Goal: Find specific page/section: Find specific page/section

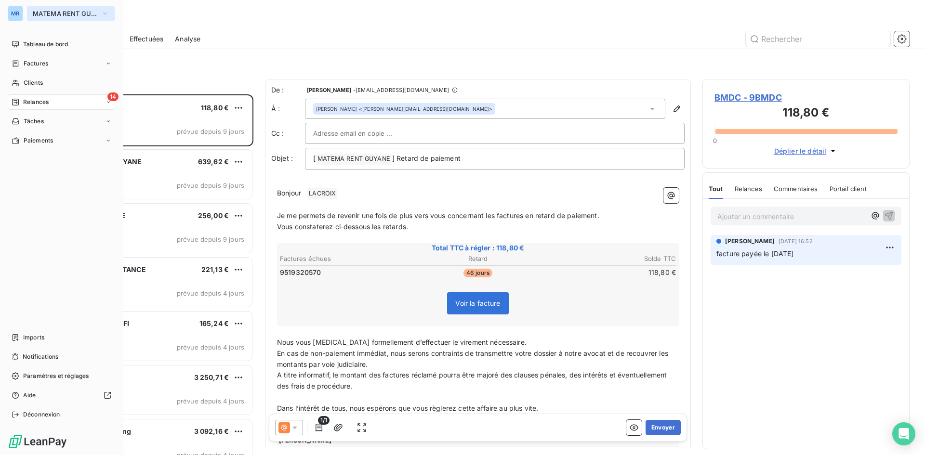
scroll to position [354, 200]
click at [107, 13] on icon "button" at bounding box center [105, 14] width 8 height 10
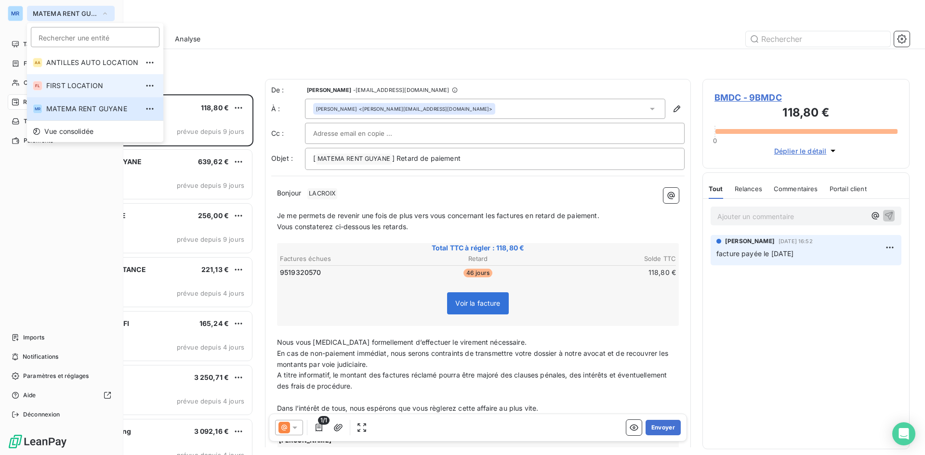
click at [103, 81] on span "FIRST LOCATION" at bounding box center [92, 86] width 92 height 10
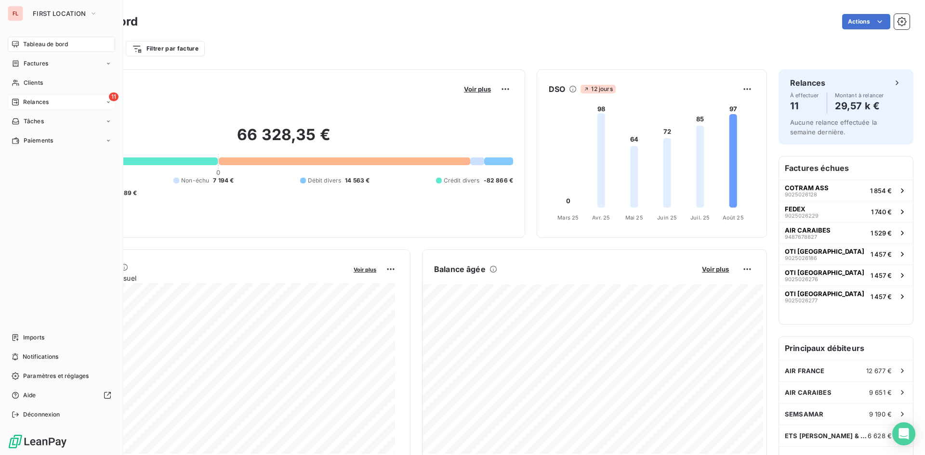
click at [58, 100] on div "11 Relances" at bounding box center [61, 101] width 107 height 15
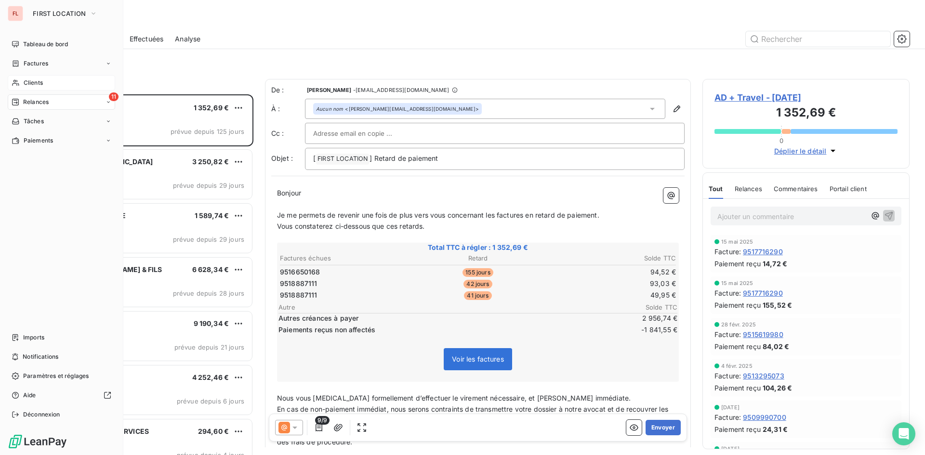
click at [38, 81] on span "Clients" at bounding box center [33, 83] width 19 height 9
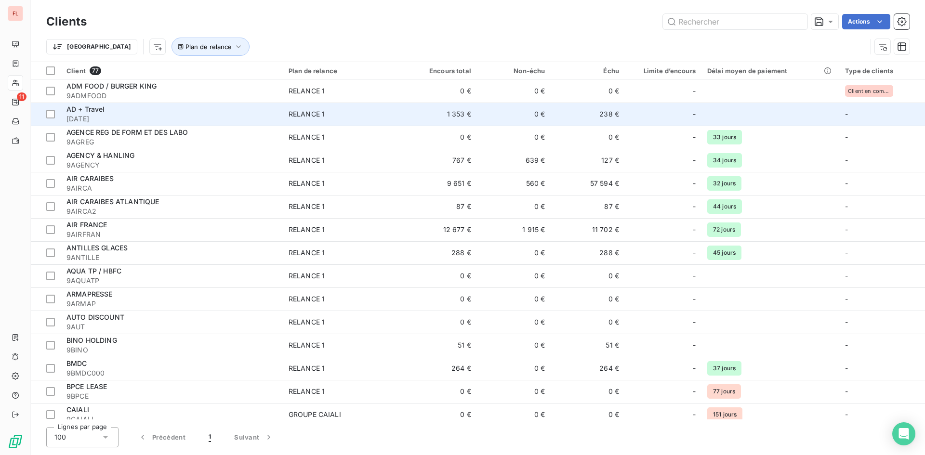
click at [194, 112] on div "AD + Travel" at bounding box center [171, 110] width 211 height 10
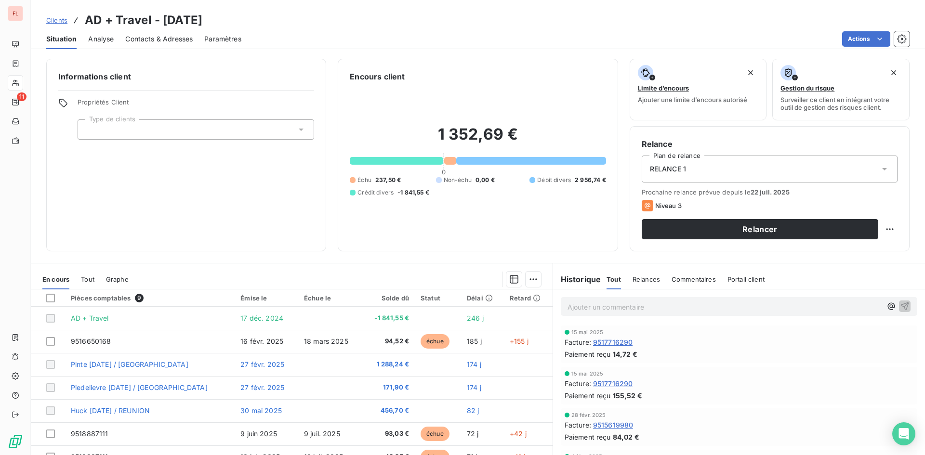
click at [703, 281] on span "Commentaires" at bounding box center [694, 280] width 44 height 8
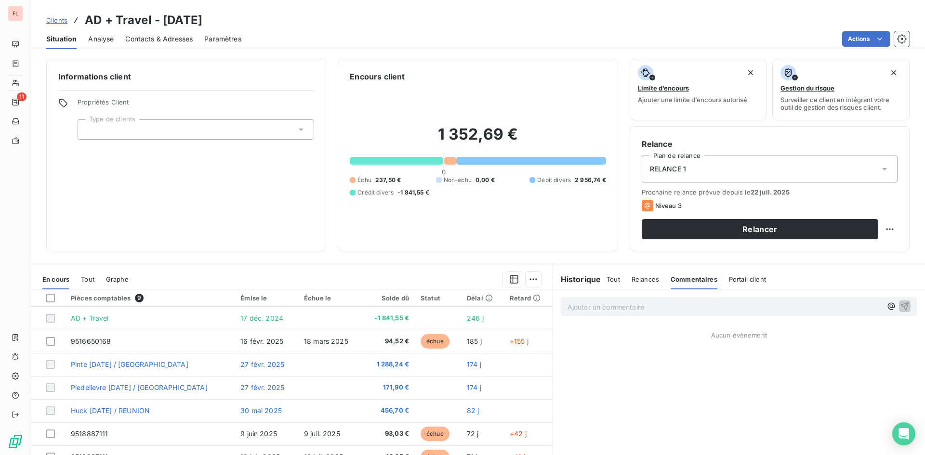
click at [640, 276] on span "Relances" at bounding box center [645, 280] width 27 height 8
click at [690, 280] on span "Commentaires" at bounding box center [695, 280] width 44 height 8
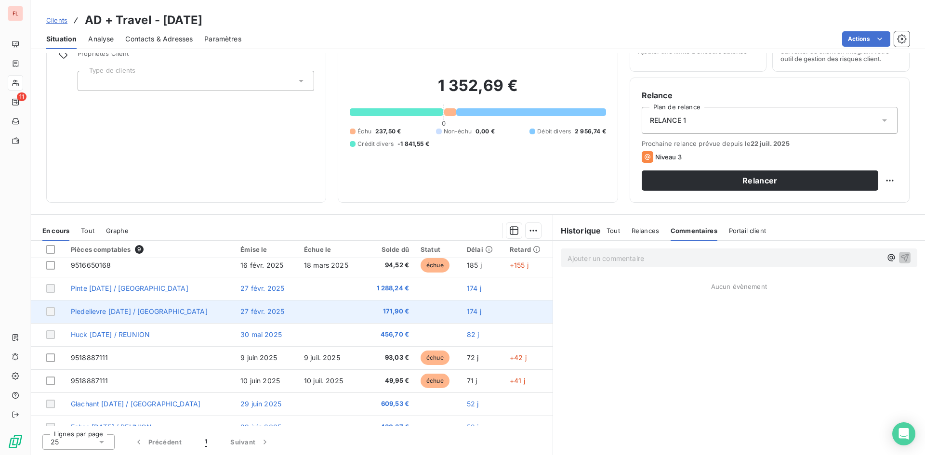
scroll to position [40, 0]
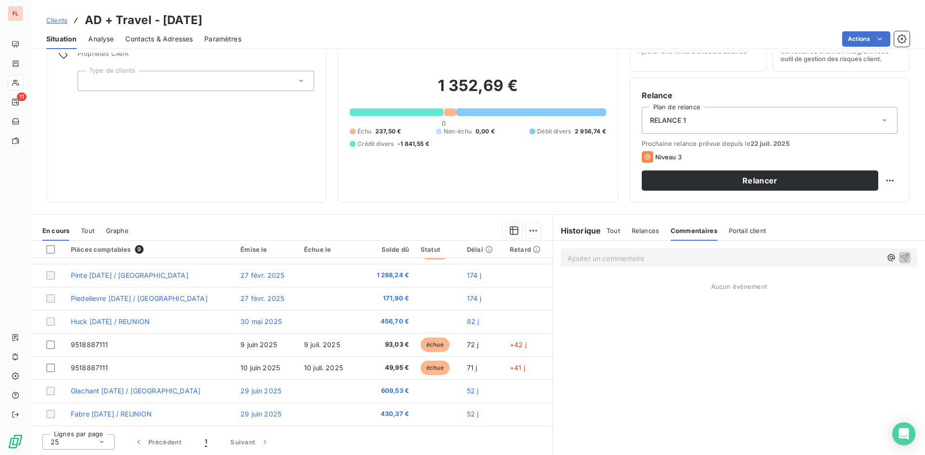
click at [661, 261] on p "Ajouter un commentaire ﻿" at bounding box center [725, 258] width 314 height 12
click at [901, 260] on icon "button" at bounding box center [905, 257] width 8 height 8
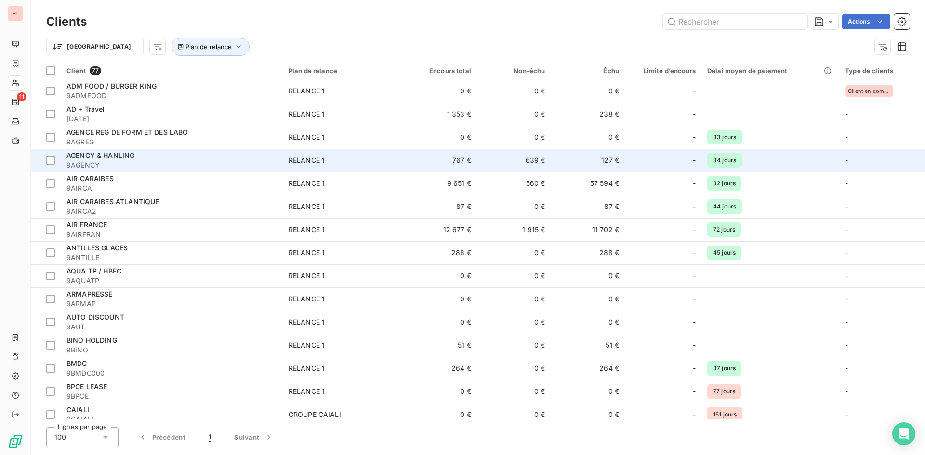
click at [134, 156] on span "AGENCY & HANLING" at bounding box center [100, 155] width 68 height 8
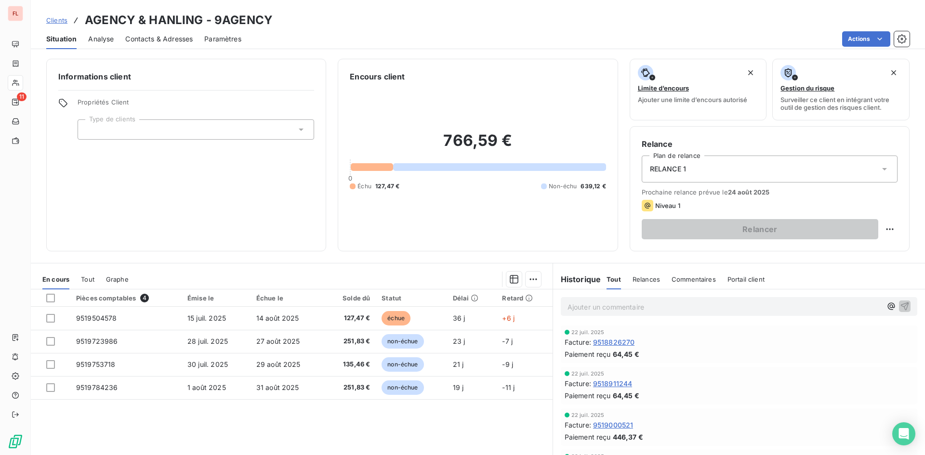
click at [697, 279] on span "Commentaires" at bounding box center [694, 280] width 44 height 8
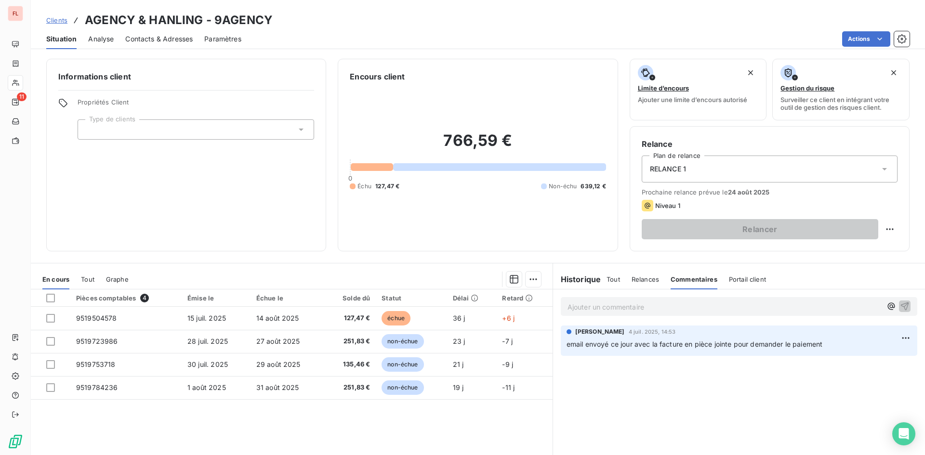
click at [645, 307] on p "Ajouter un commentaire ﻿" at bounding box center [725, 307] width 314 height 12
click at [901, 308] on icon "button" at bounding box center [905, 306] width 10 height 10
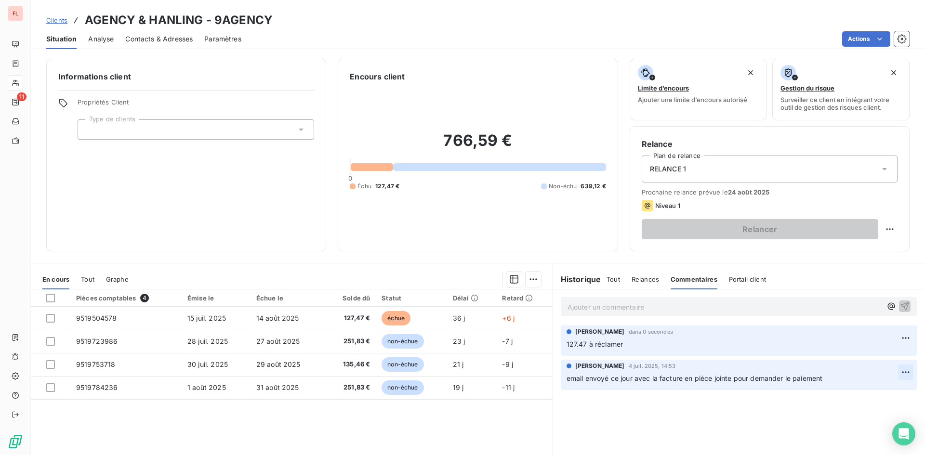
click at [899, 372] on html "FL 11 Clients AGENCY & HANLING - 9AGENCY Situation Analyse Contacts & Adresses …" at bounding box center [462, 227] width 925 height 455
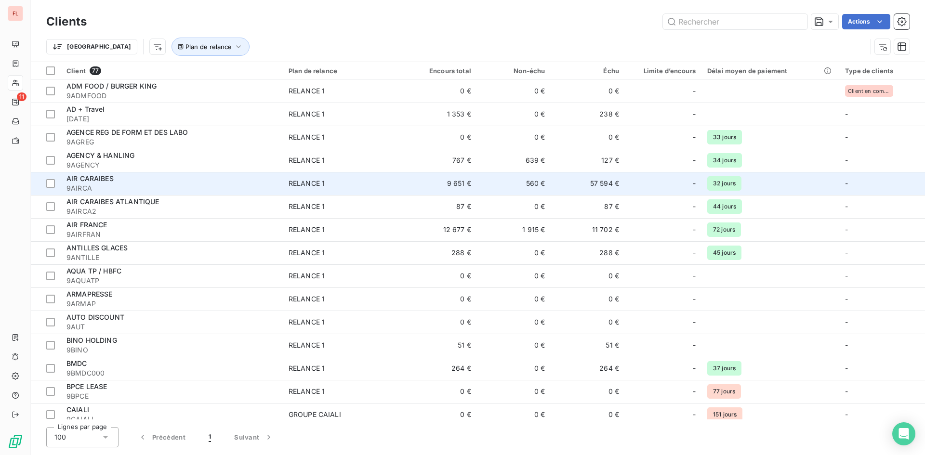
click at [201, 182] on div "AIR CARAIBES" at bounding box center [171, 179] width 211 height 10
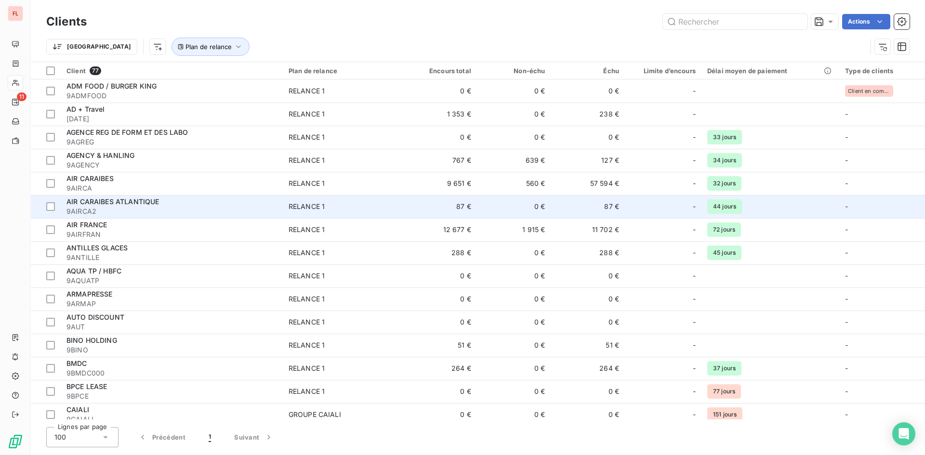
click at [178, 205] on div "AIR CARAIBES ATLANTIQUE" at bounding box center [171, 202] width 211 height 10
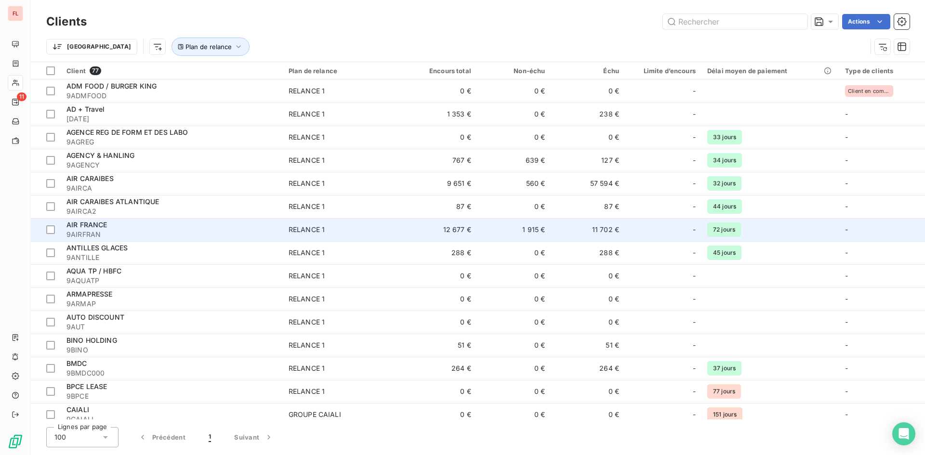
click at [171, 229] on div "AIR FRANCE" at bounding box center [171, 225] width 211 height 10
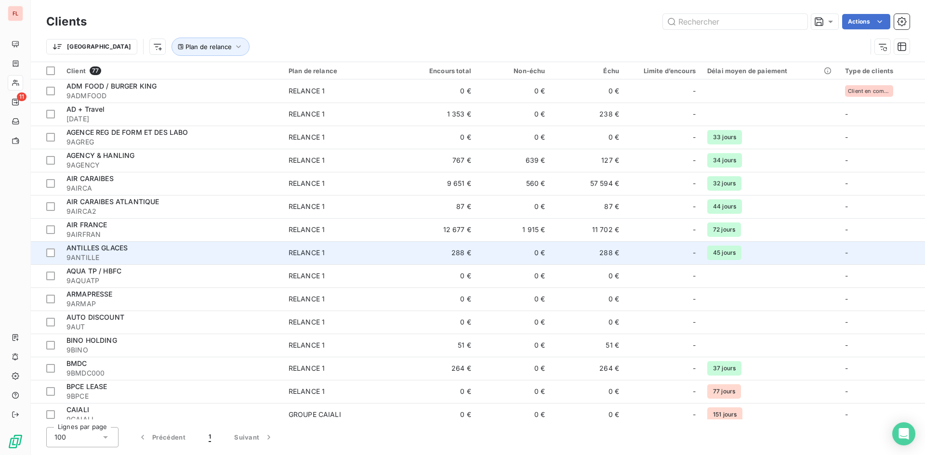
click at [202, 257] on span "9ANTILLE" at bounding box center [171, 258] width 211 height 10
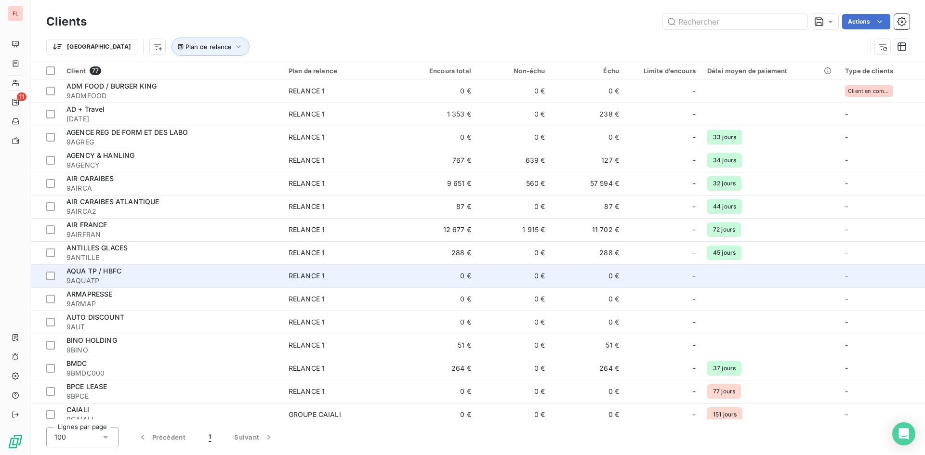
click at [249, 284] on span "9AQUATP" at bounding box center [171, 281] width 211 height 10
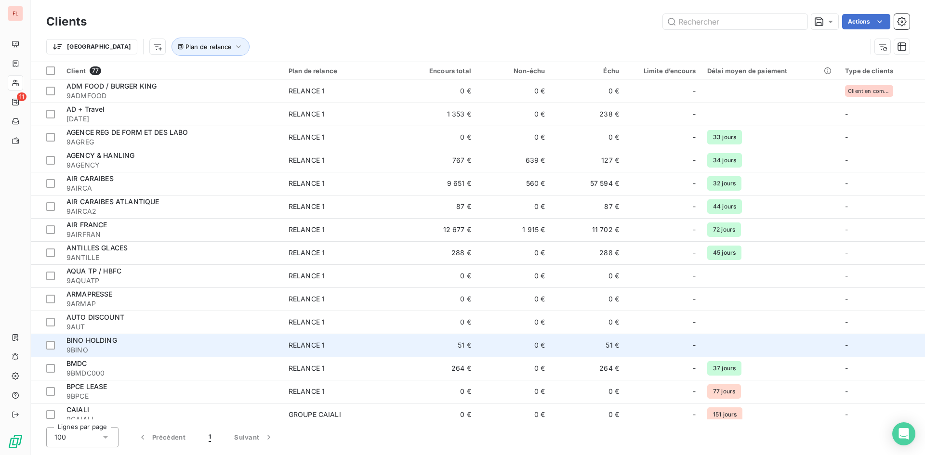
click at [210, 344] on div "BINO HOLDING" at bounding box center [171, 341] width 211 height 10
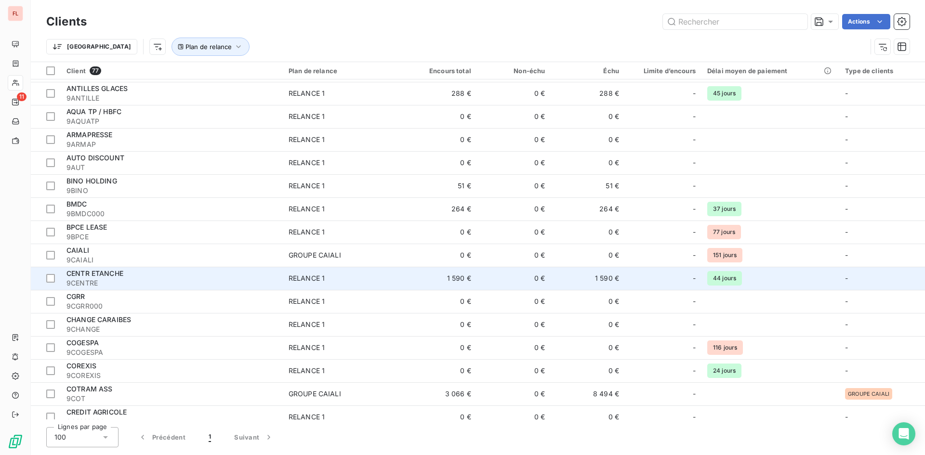
scroll to position [145, 0]
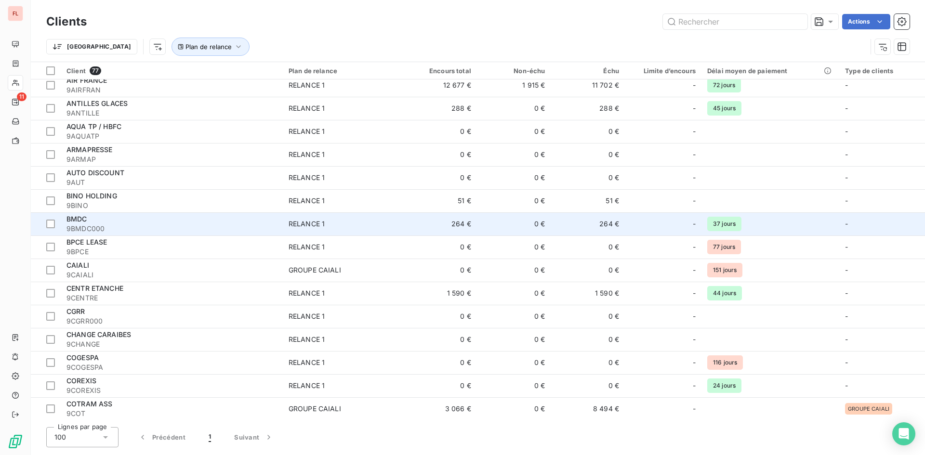
click at [212, 233] on span "9BMDC000" at bounding box center [171, 229] width 211 height 10
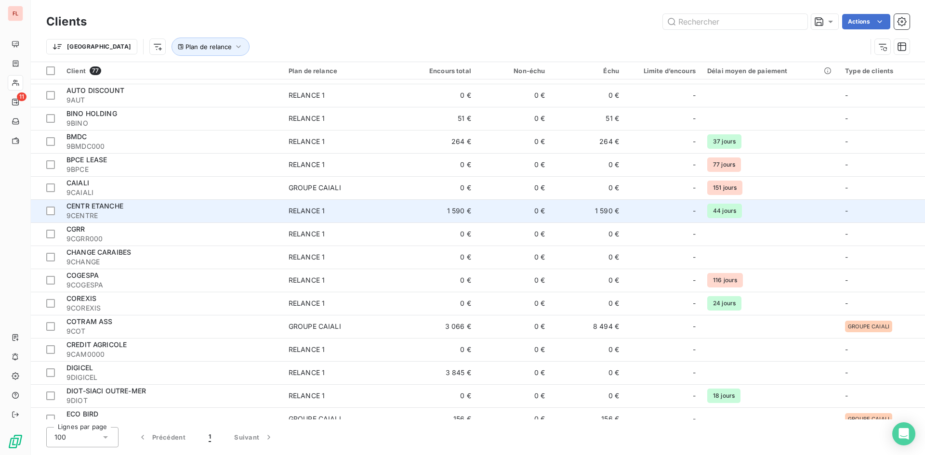
scroll to position [145, 0]
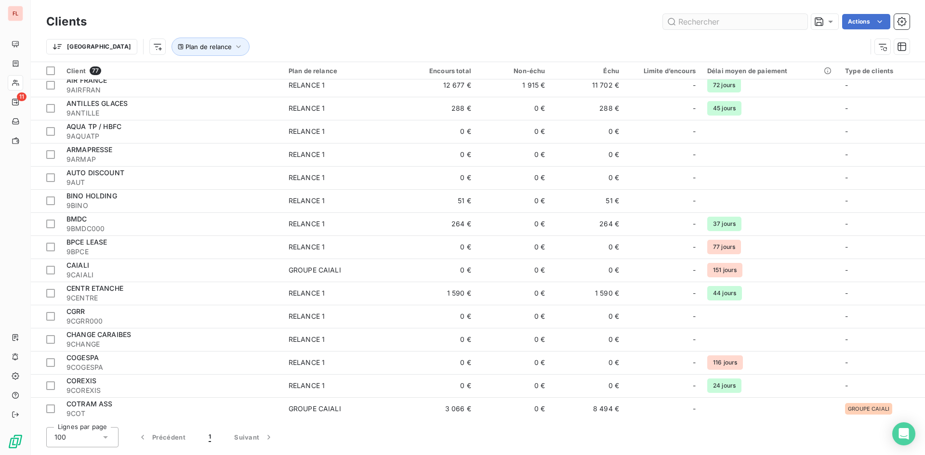
drag, startPoint x: 772, startPoint y: 19, endPoint x: 766, endPoint y: 19, distance: 6.3
click at [771, 19] on input "text" at bounding box center [735, 21] width 145 height 15
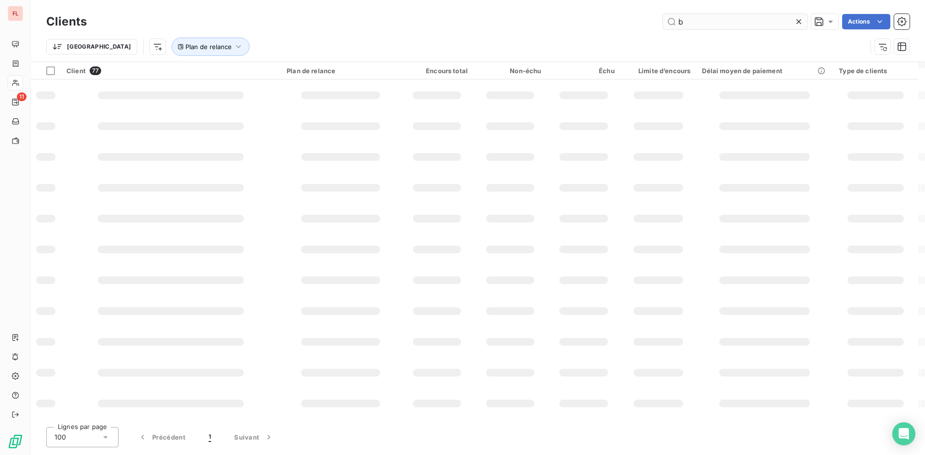
scroll to position [123, 0]
type input "[PERSON_NAME]"
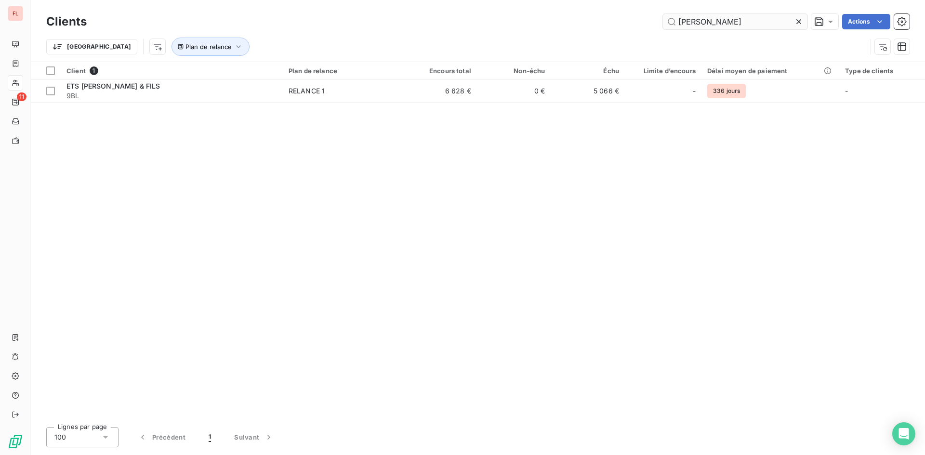
scroll to position [0, 0]
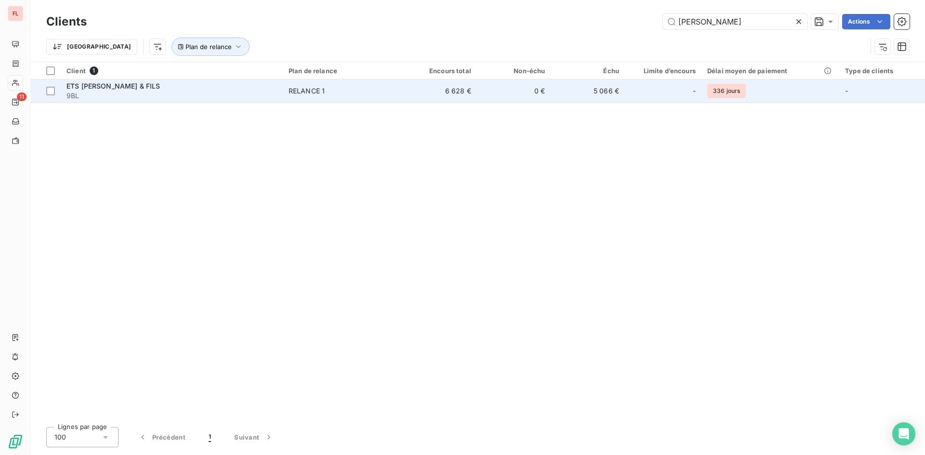
click at [309, 86] on div "RELANCE 1" at bounding box center [307, 91] width 36 height 10
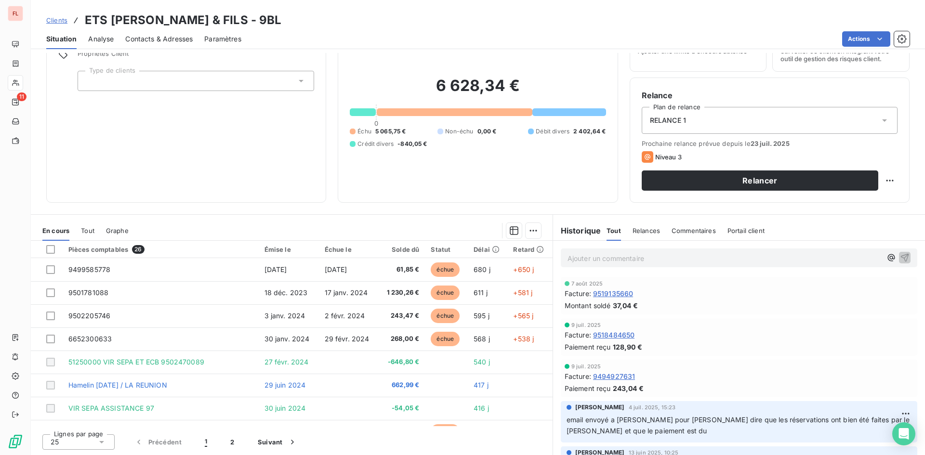
click at [674, 257] on p "Ajouter un commentaire ﻿" at bounding box center [725, 258] width 314 height 12
click at [901, 255] on icon "button" at bounding box center [905, 257] width 8 height 8
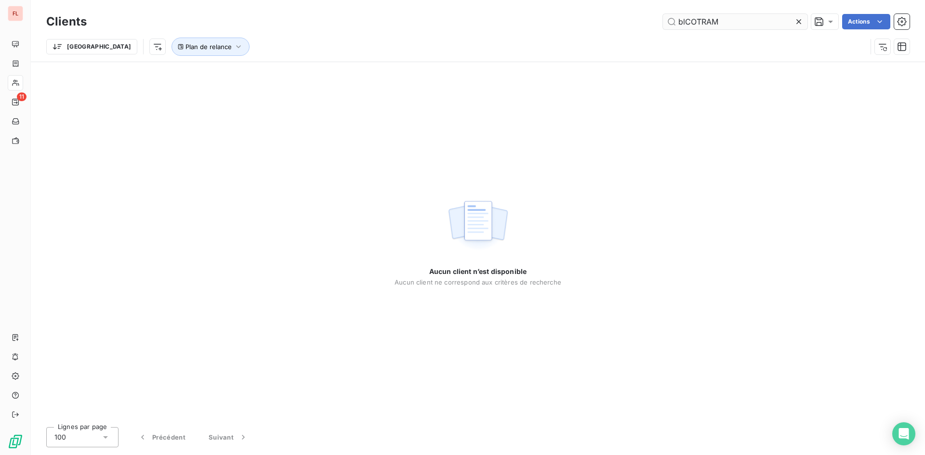
click at [684, 22] on input "blCOTRAM" at bounding box center [735, 21] width 145 height 15
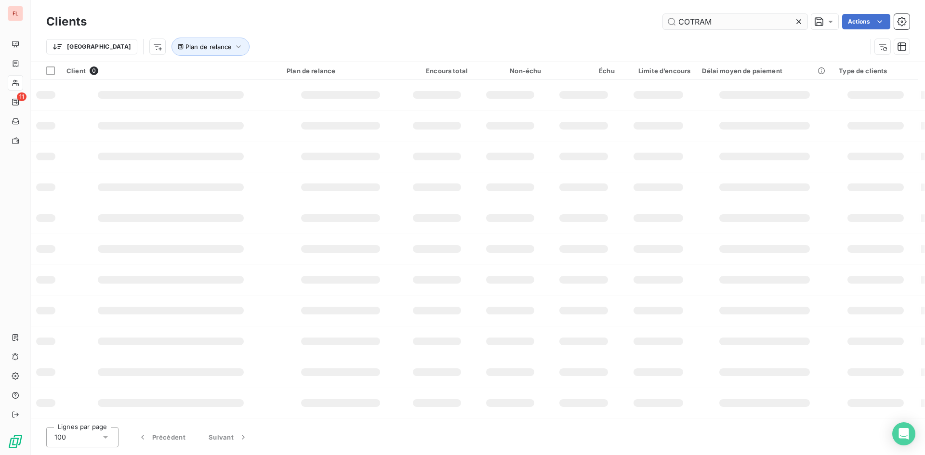
type input "COTRAM"
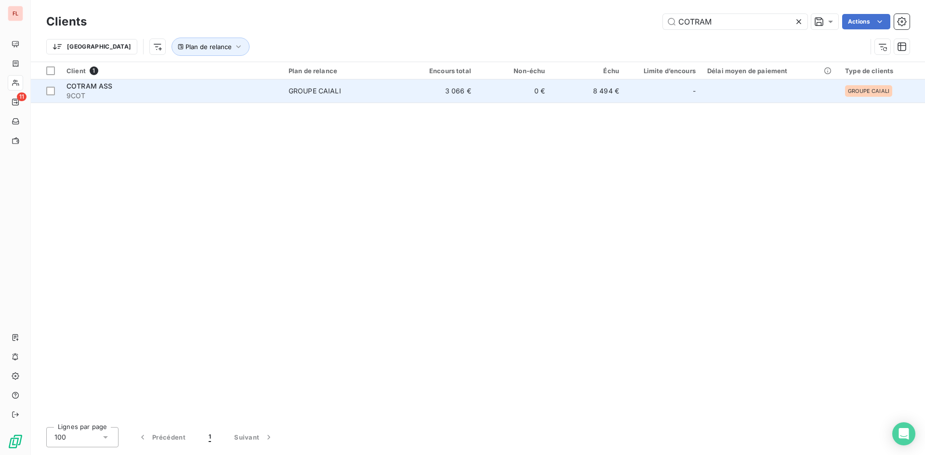
click at [331, 89] on div "GROUPE CAIALI" at bounding box center [315, 91] width 53 height 10
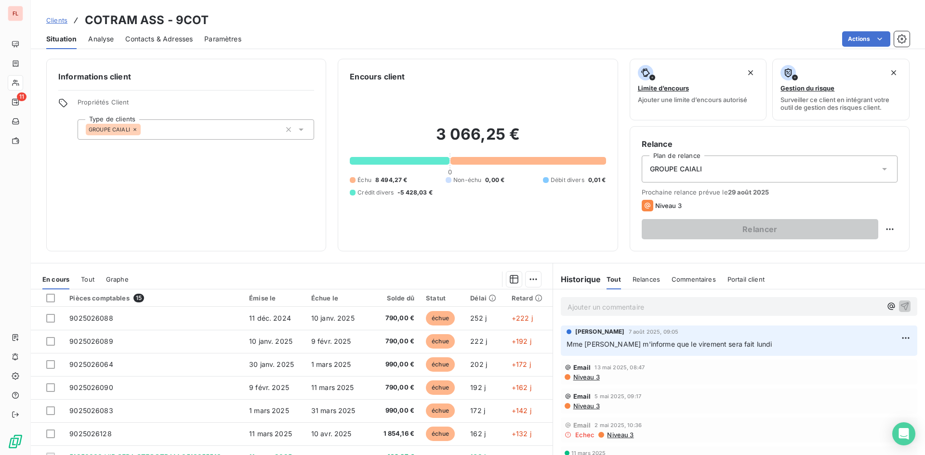
click at [693, 278] on span "Commentaires" at bounding box center [694, 280] width 44 height 8
click at [693, 301] on p "Ajouter un commentaire ﻿" at bounding box center [725, 307] width 314 height 12
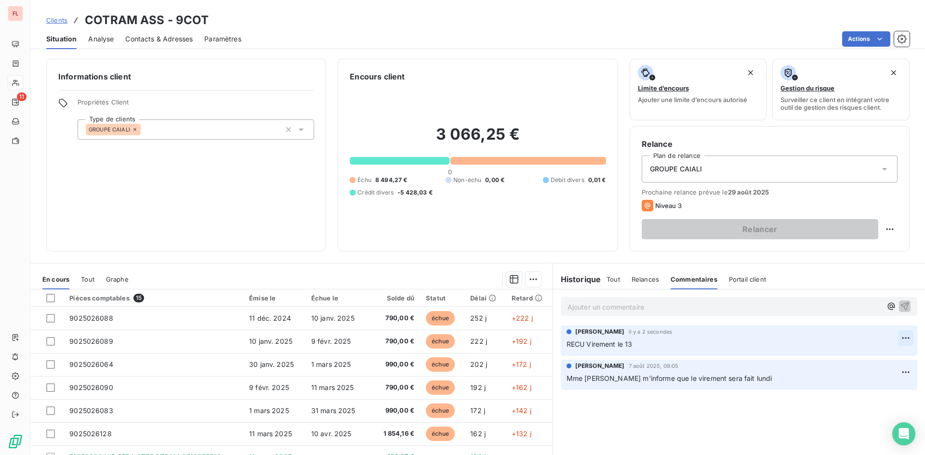
click at [894, 339] on html "FL 11 Clients COTRAM ASS - 9COT Situation Analyse Contacts & Adresses Paramètre…" at bounding box center [462, 227] width 925 height 455
click at [880, 362] on div "Editer" at bounding box center [876, 359] width 54 height 15
click at [902, 347] on icon "button" at bounding box center [906, 344] width 10 height 10
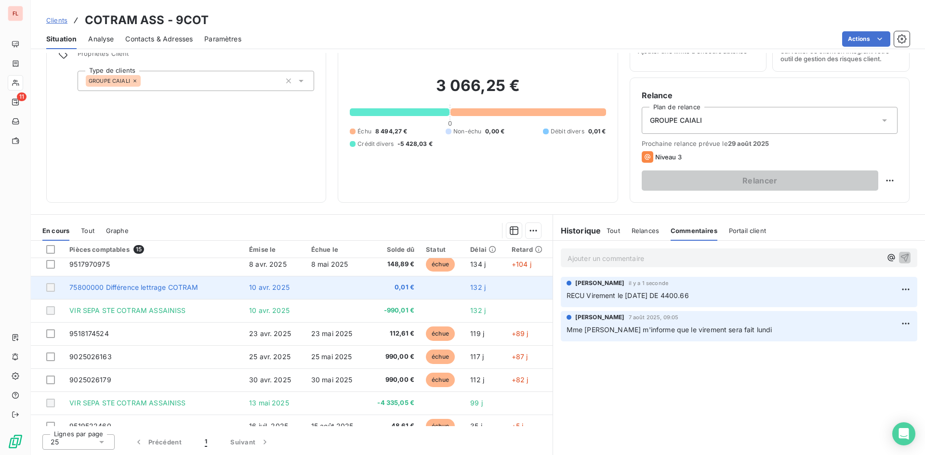
scroll to position [179, 0]
